Goal: Task Accomplishment & Management: Complete application form

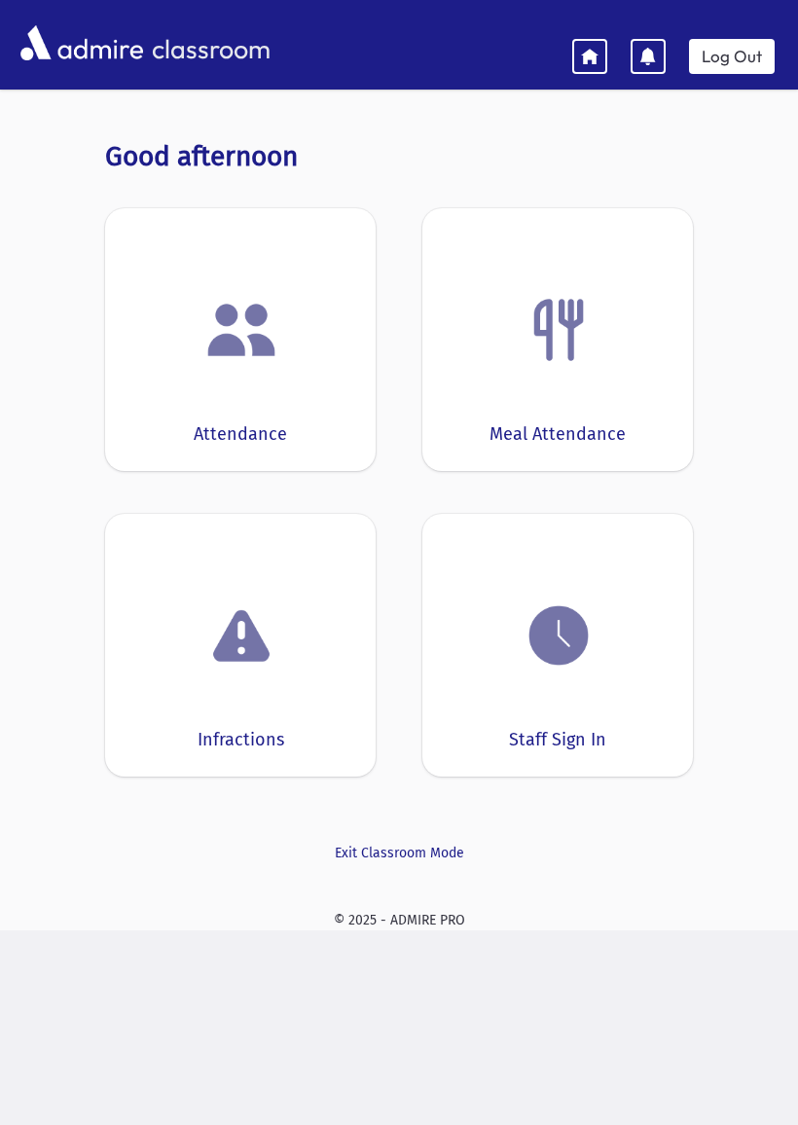
click at [227, 363] on img at bounding box center [241, 330] width 74 height 74
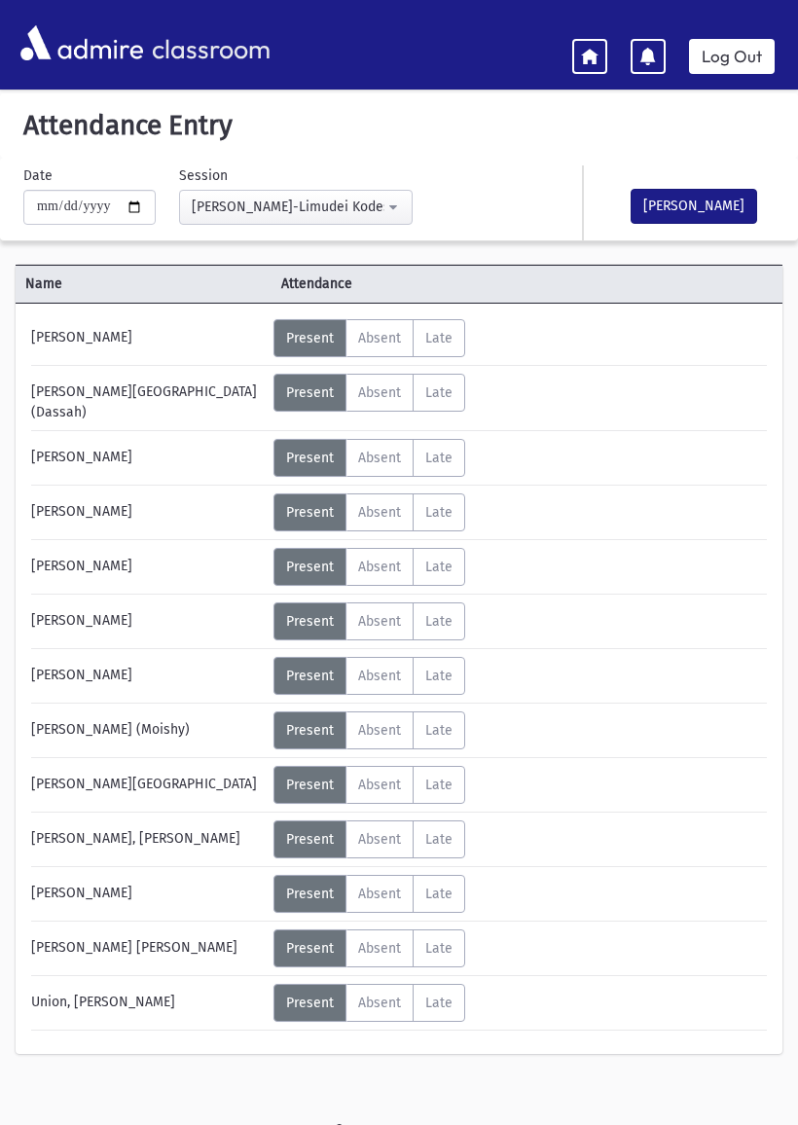
scroll to position [39, 0]
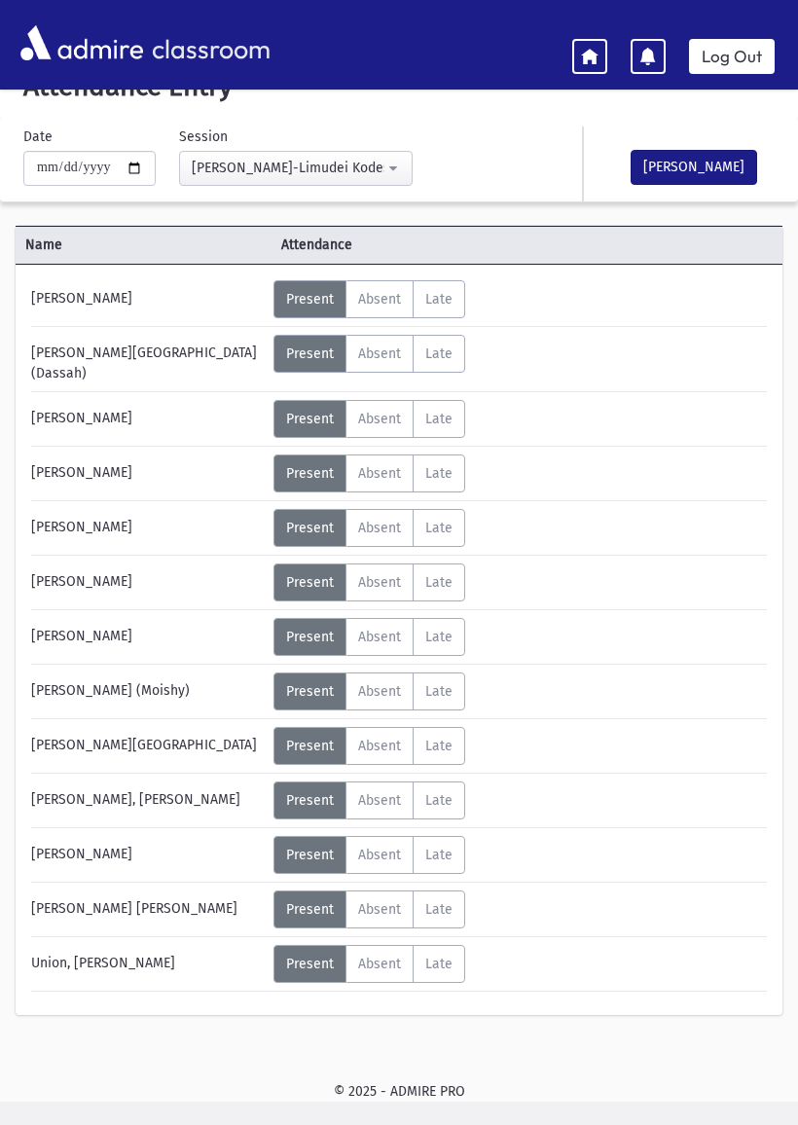
click at [445, 352] on span "Late" at bounding box center [438, 354] width 27 height 17
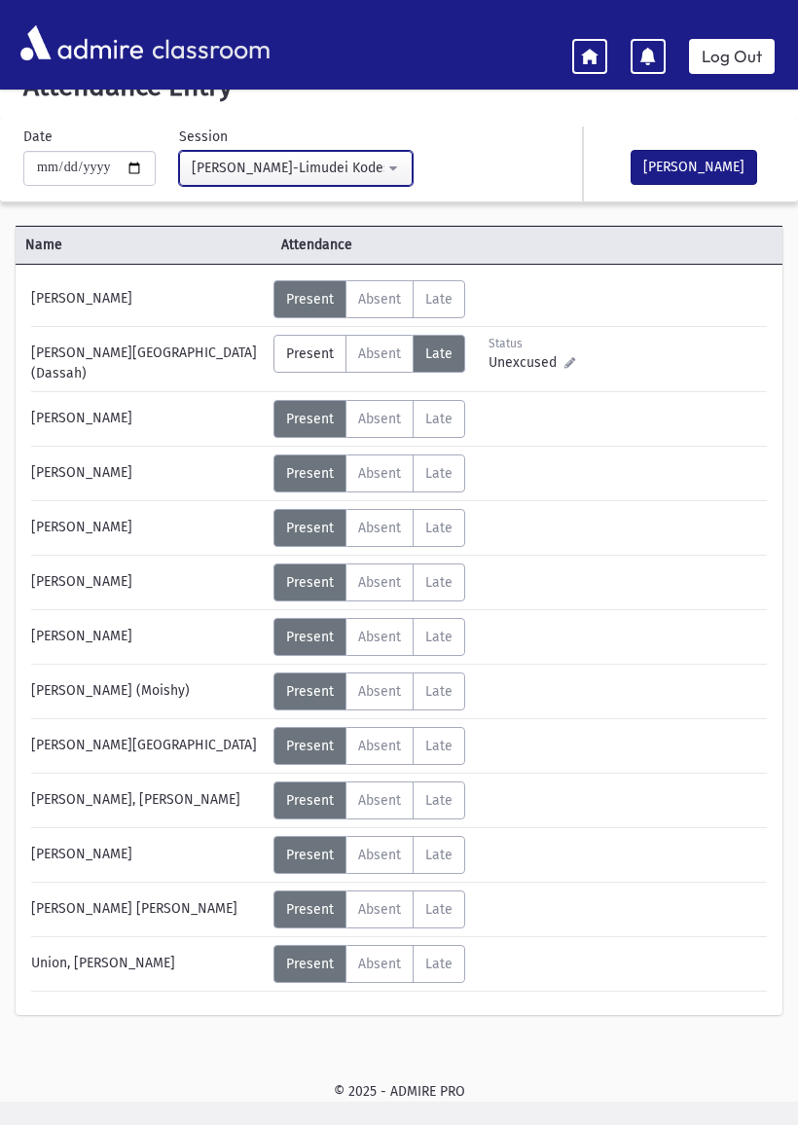
click at [372, 159] on button "[PERSON_NAME]-Limudei Kodesh(9:00AM-2:00PM)" at bounding box center [296, 168] width 234 height 35
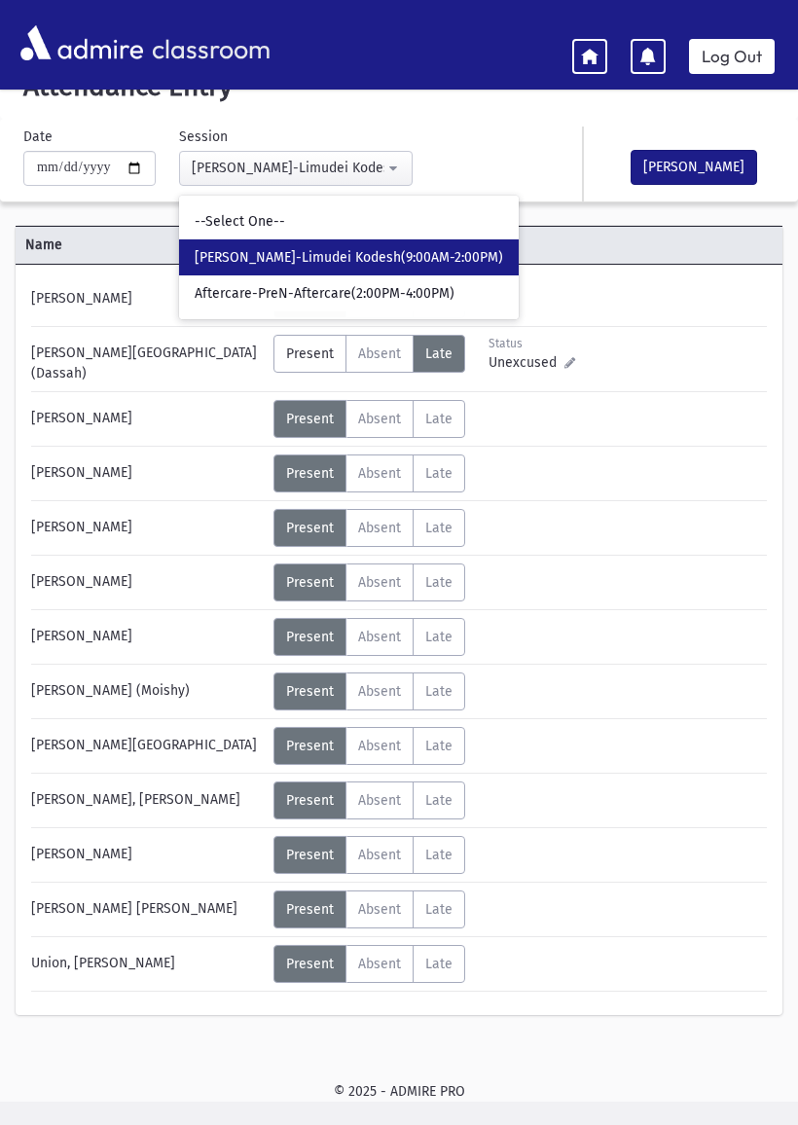
click at [444, 140] on div "**********" at bounding box center [272, 156] width 517 height 59
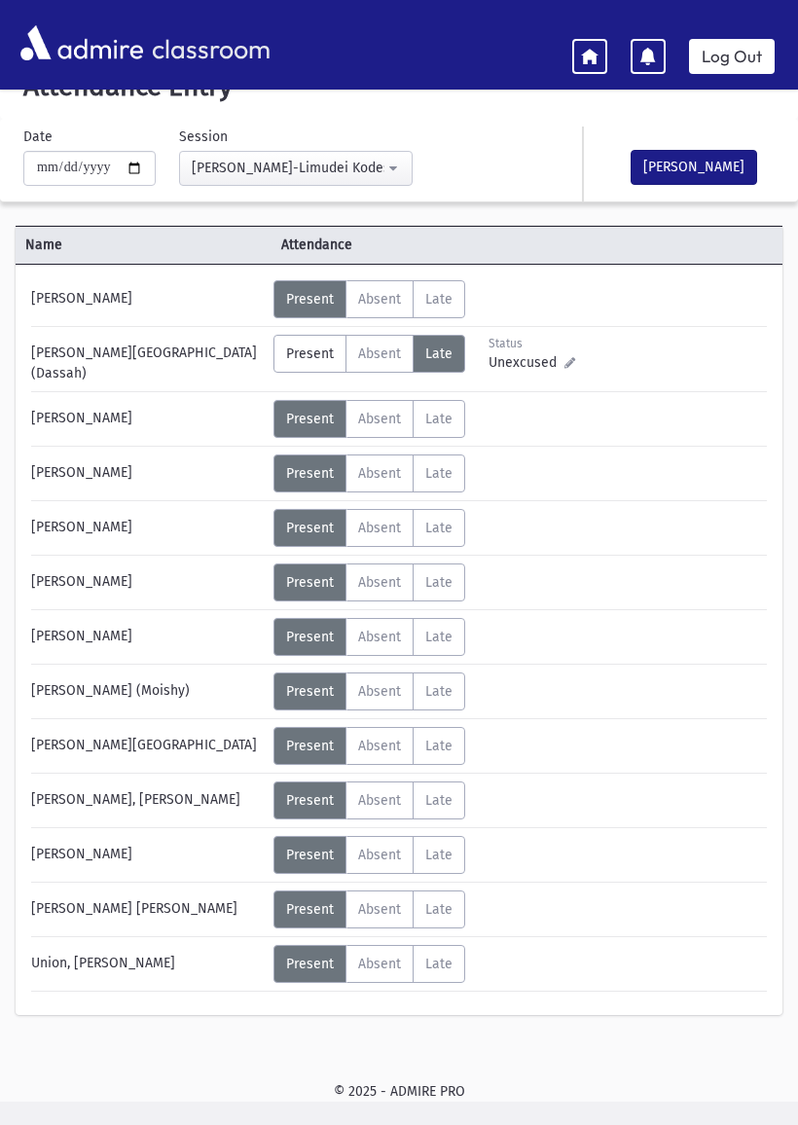
click at [526, 369] on span "Unexcused" at bounding box center [527, 362] width 76 height 20
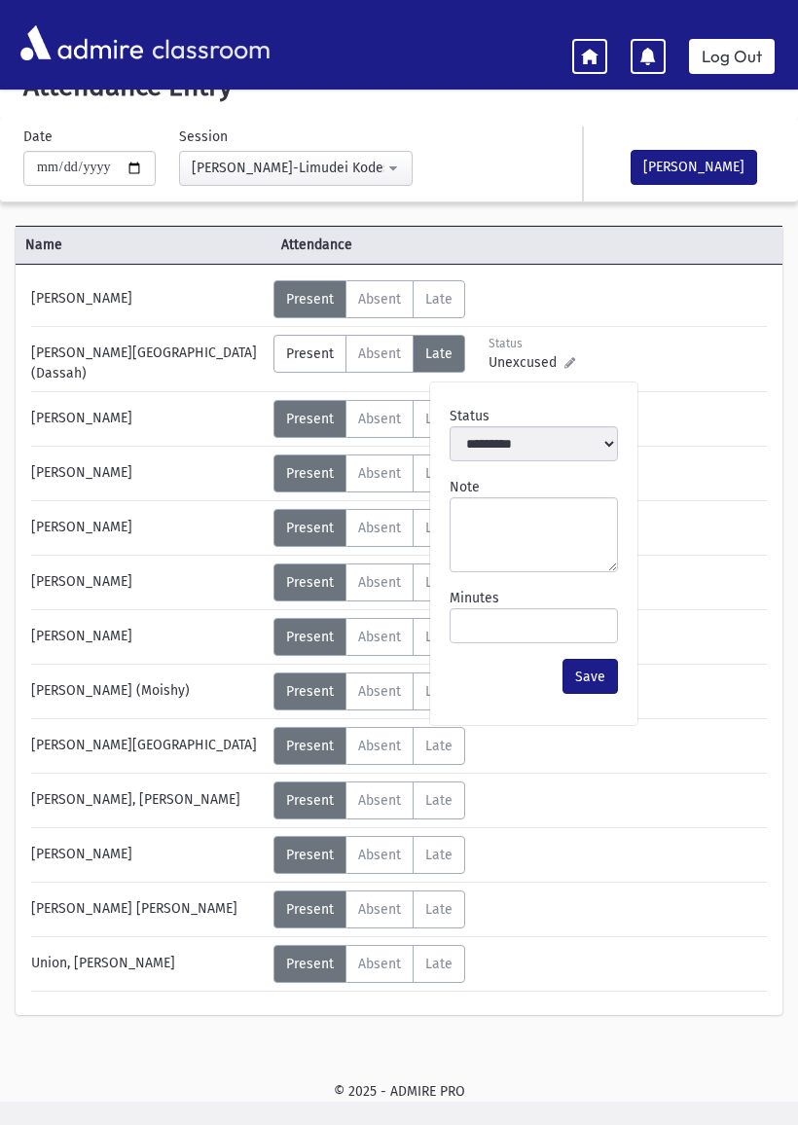
click at [568, 368] on icon at bounding box center [569, 362] width 11 height 11
click at [516, 630] on input "Minutes" at bounding box center [534, 625] width 168 height 35
type input "**"
click at [606, 670] on button "Save" at bounding box center [590, 676] width 55 height 35
click at [590, 686] on button "Save" at bounding box center [590, 676] width 55 height 35
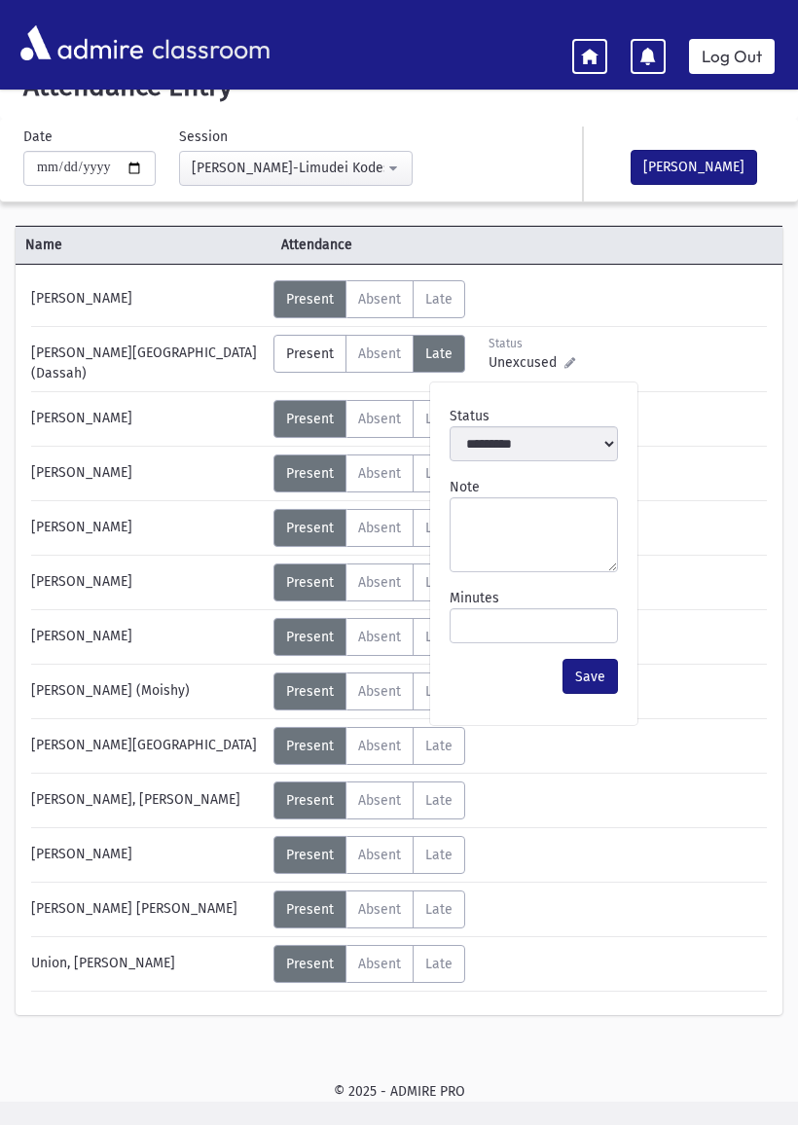
click at [606, 685] on button "Save" at bounding box center [590, 676] width 55 height 35
click at [602, 691] on button "Save" at bounding box center [590, 676] width 55 height 35
click at [707, 533] on div "Status Unexcused Admin: Present P Absent A L" at bounding box center [518, 528] width 490 height 38
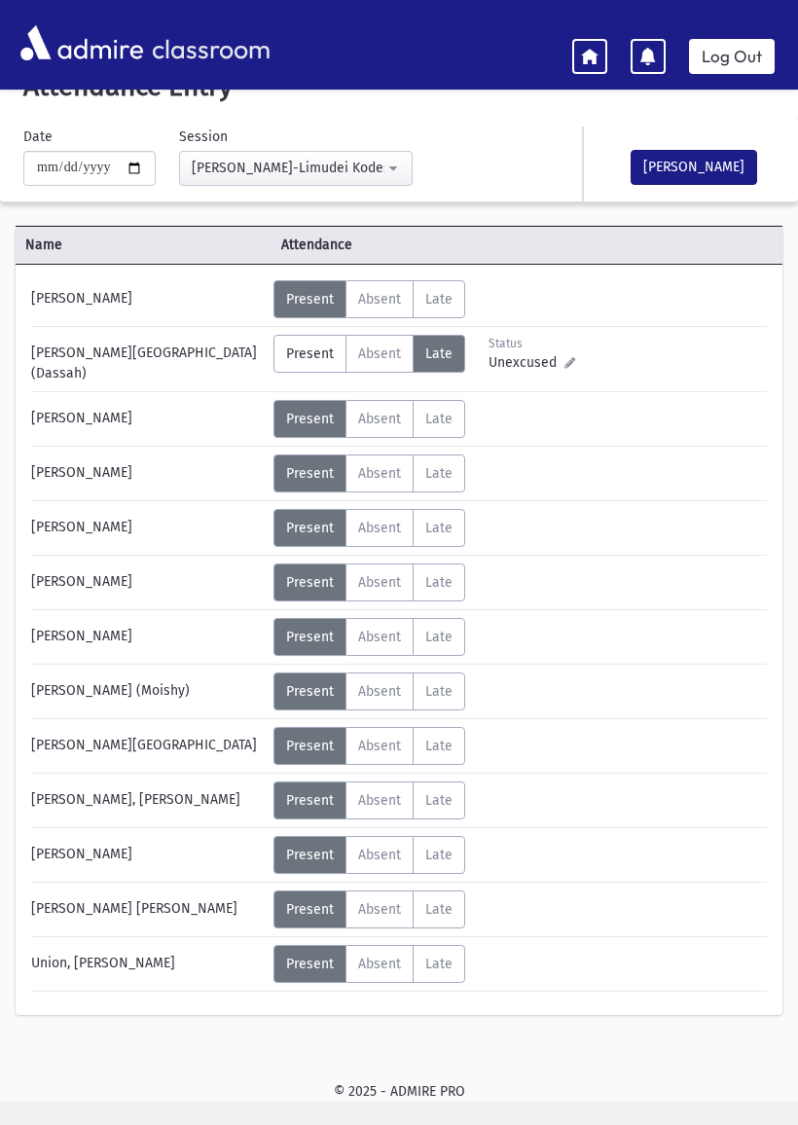
click at [528, 372] on span "Unexcused" at bounding box center [527, 362] width 76 height 20
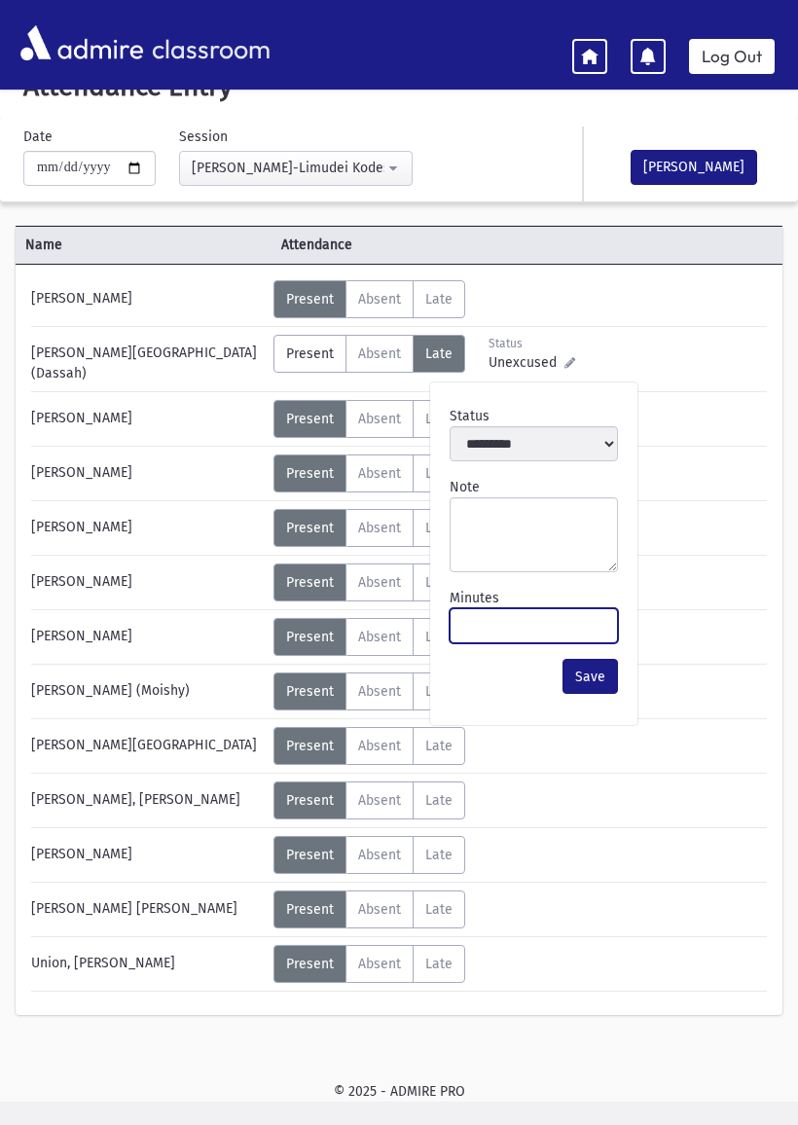
click at [492, 639] on input "Minutes" at bounding box center [534, 625] width 168 height 35
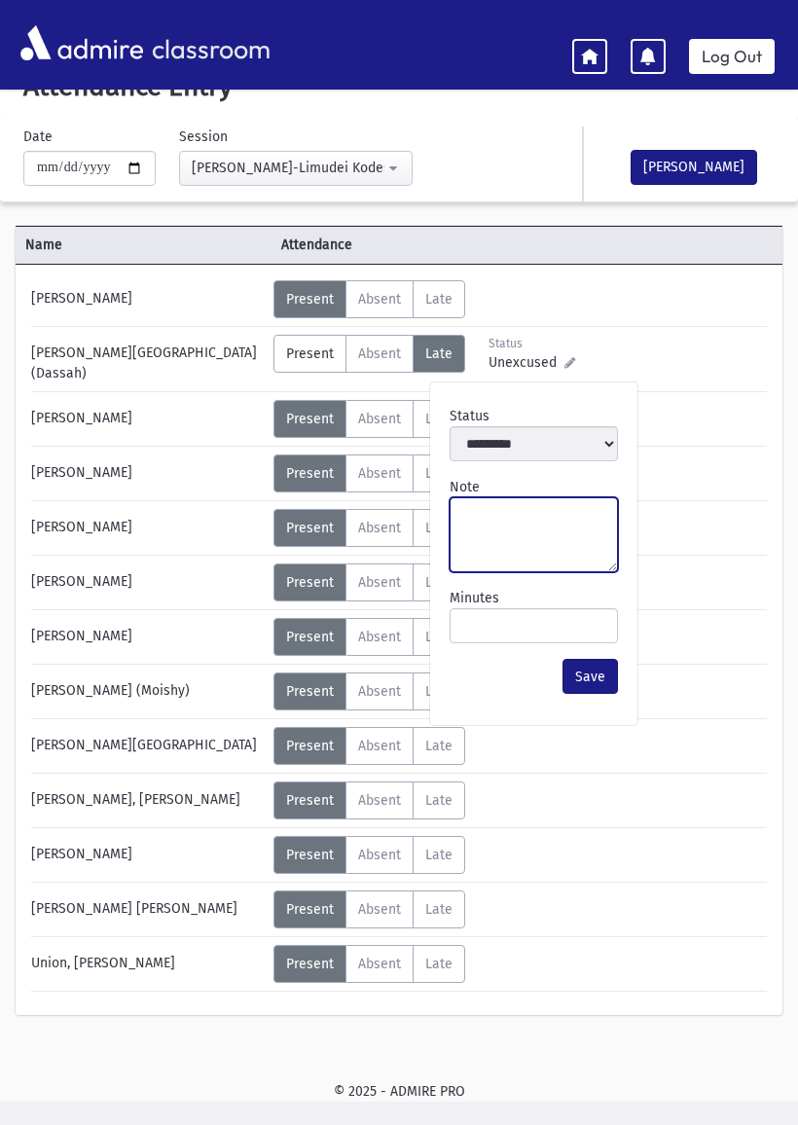
click at [539, 528] on textarea "Note" at bounding box center [534, 534] width 168 height 75
type textarea "*****"
click at [584, 691] on button "Save" at bounding box center [590, 676] width 55 height 35
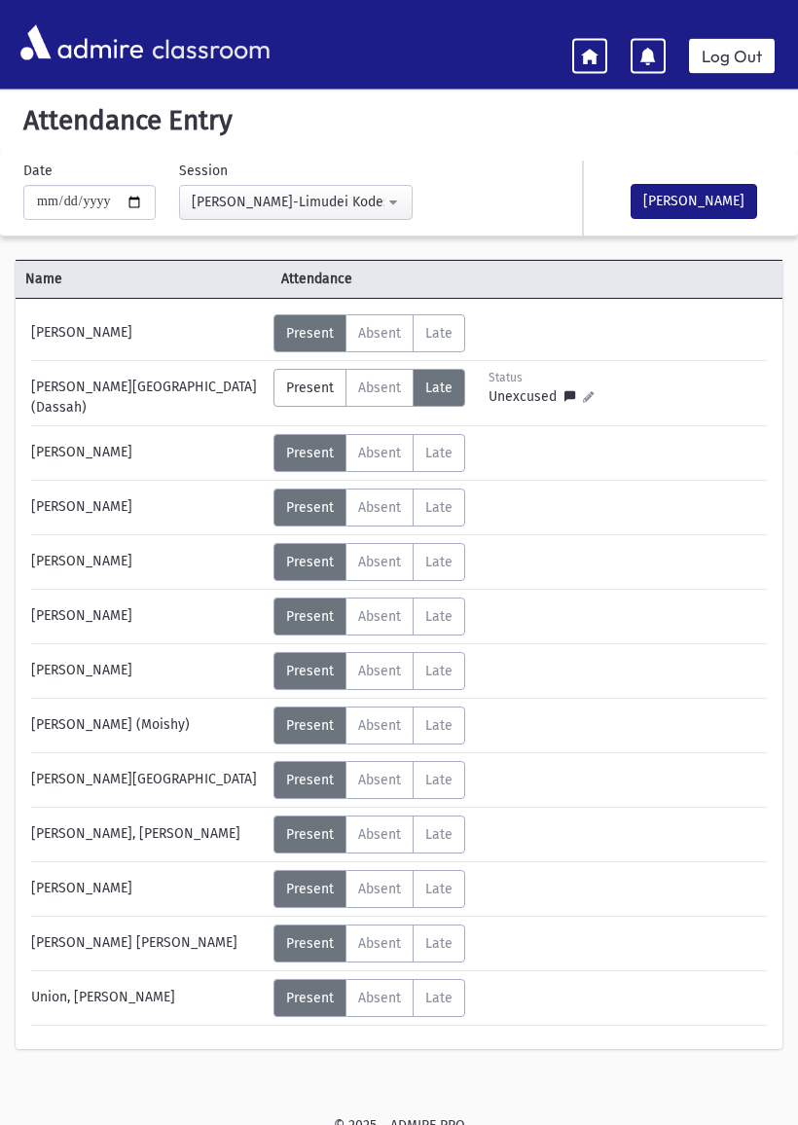
scroll to position [0, 0]
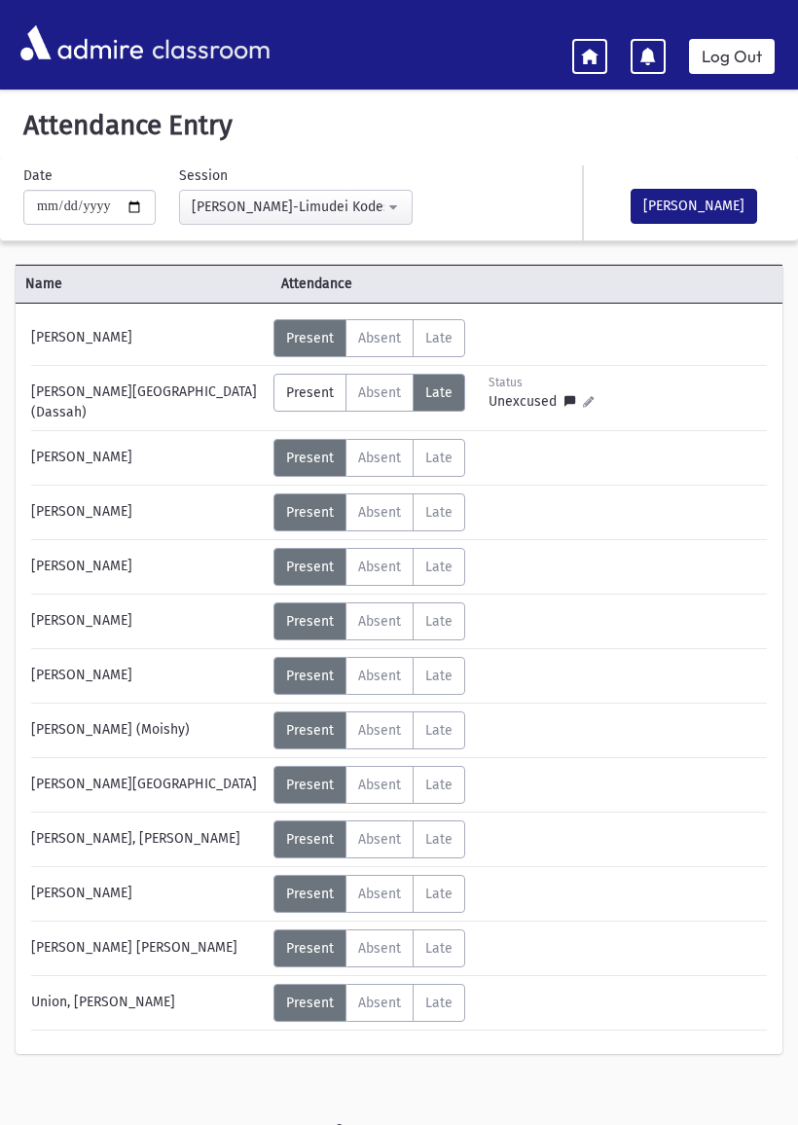
click at [484, 172] on div "**********" at bounding box center [272, 194] width 517 height 59
click at [719, 214] on button "[PERSON_NAME]" at bounding box center [694, 206] width 127 height 35
click at [440, 181] on div "**********" at bounding box center [272, 194] width 517 height 59
click at [589, 49] on icon at bounding box center [590, 56] width 18 height 18
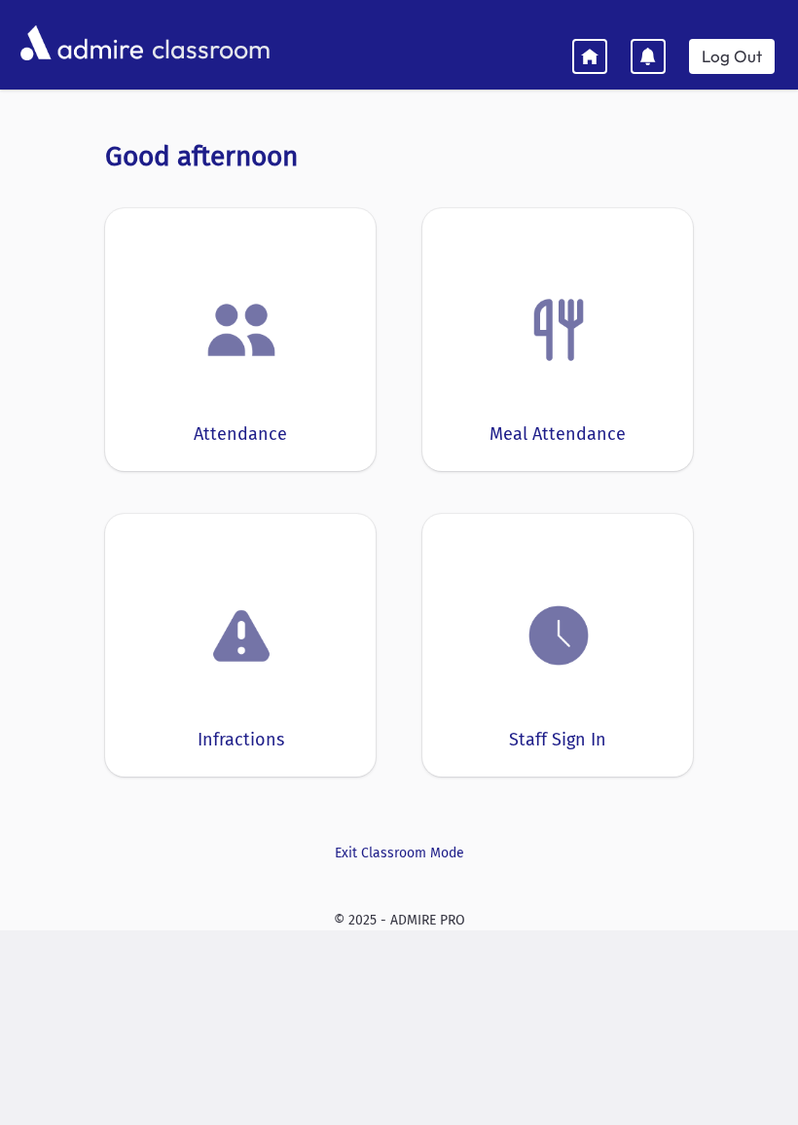
click at [639, 633] on div at bounding box center [558, 636] width 210 height 74
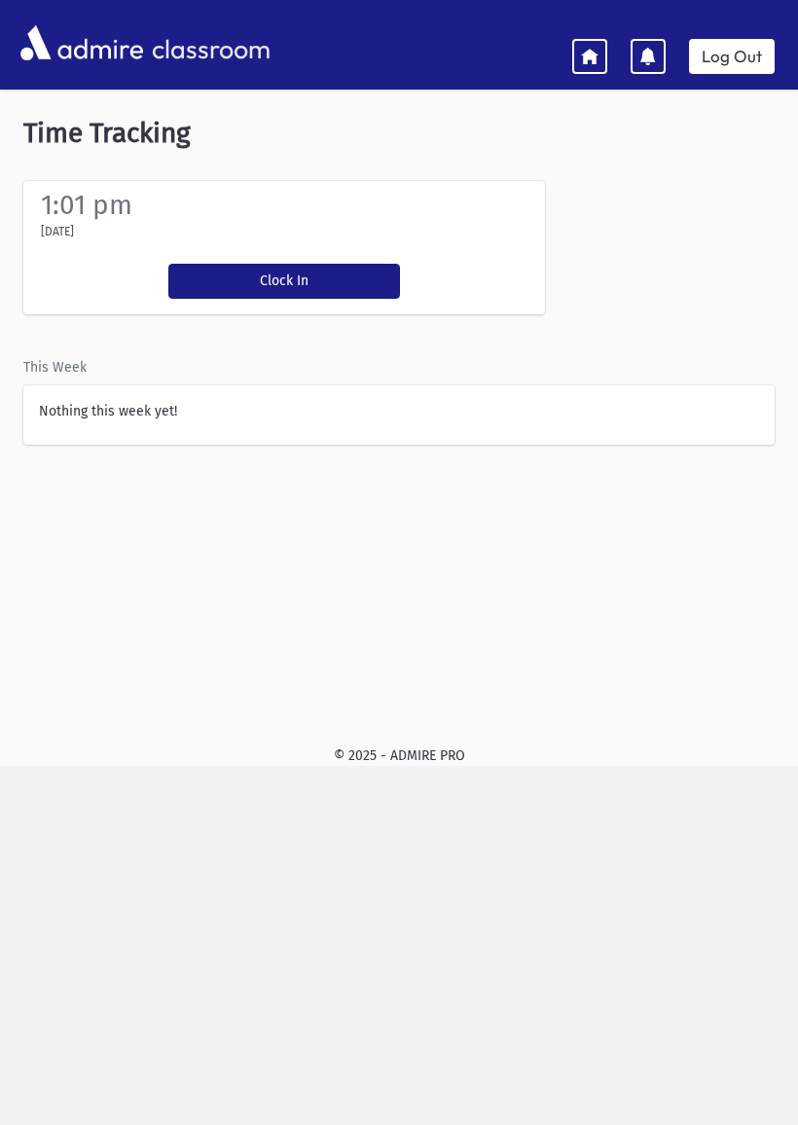
click at [329, 285] on button "Clock In" at bounding box center [284, 281] width 232 height 35
